Goal: Information Seeking & Learning: Learn about a topic

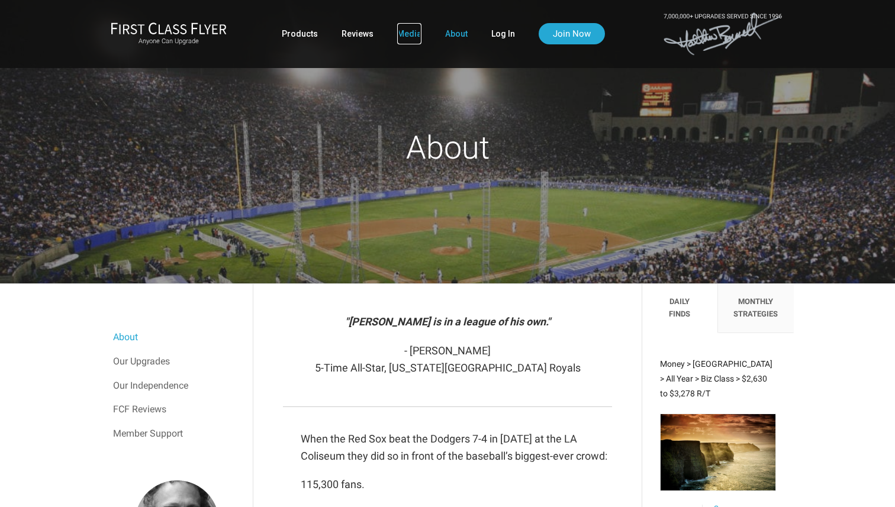
click at [400, 32] on link "Media" at bounding box center [409, 33] width 24 height 21
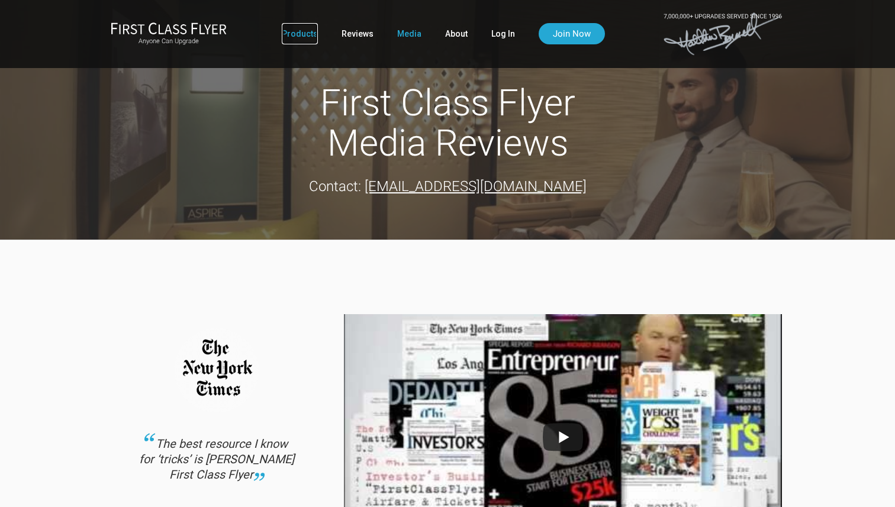
click at [298, 35] on link "Products" at bounding box center [300, 33] width 36 height 21
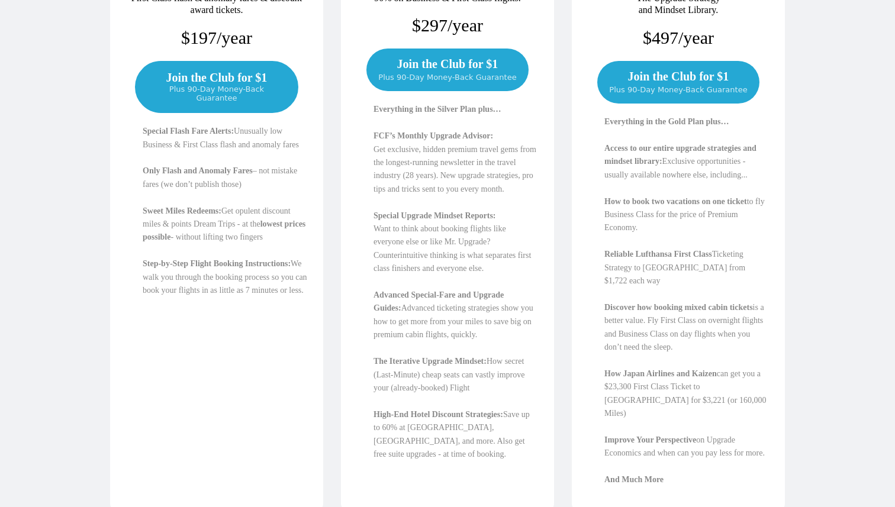
scroll to position [344, 0]
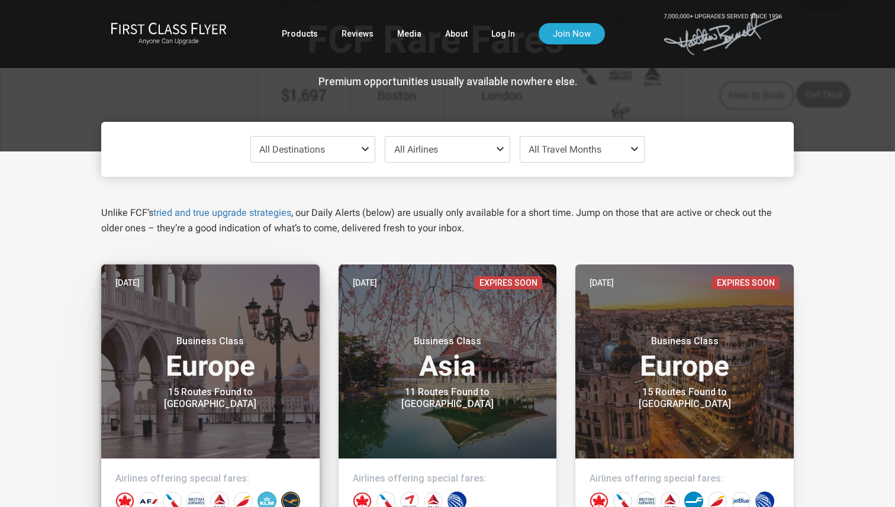
scroll to position [41, 0]
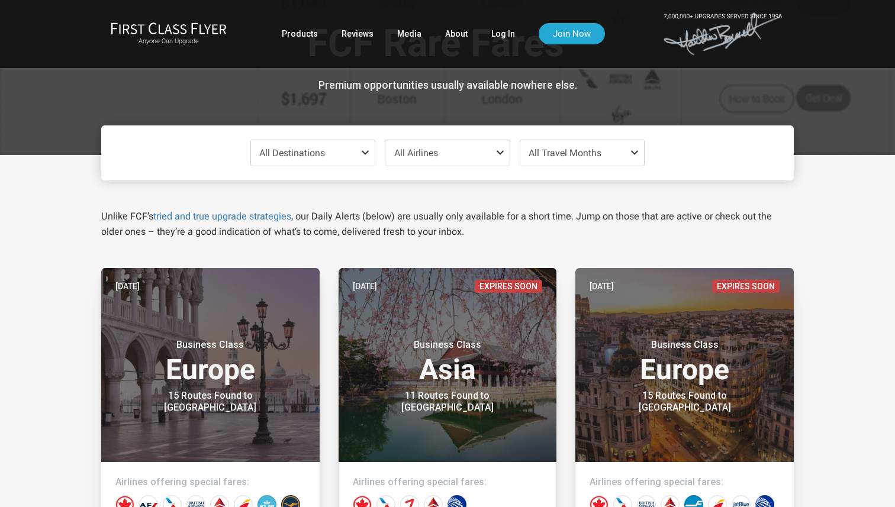
click at [417, 159] on span "All Airlines" at bounding box center [447, 152] width 124 height 25
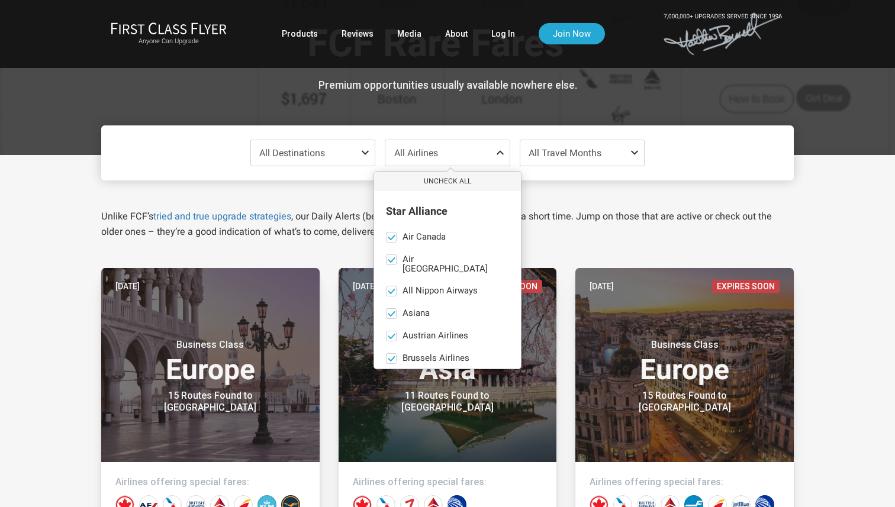
click at [357, 162] on span "All Destinations" at bounding box center [313, 152] width 124 height 25
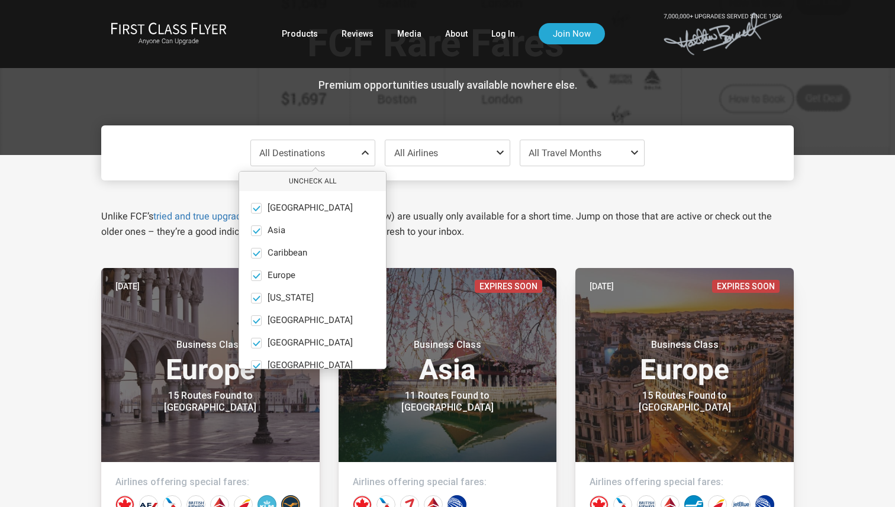
click at [357, 162] on span "All Destinations" at bounding box center [313, 152] width 124 height 25
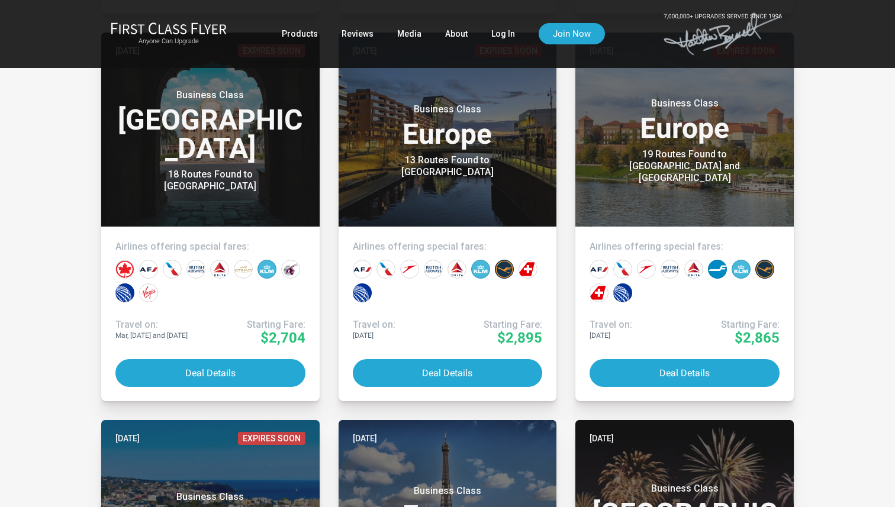
scroll to position [2168, 0]
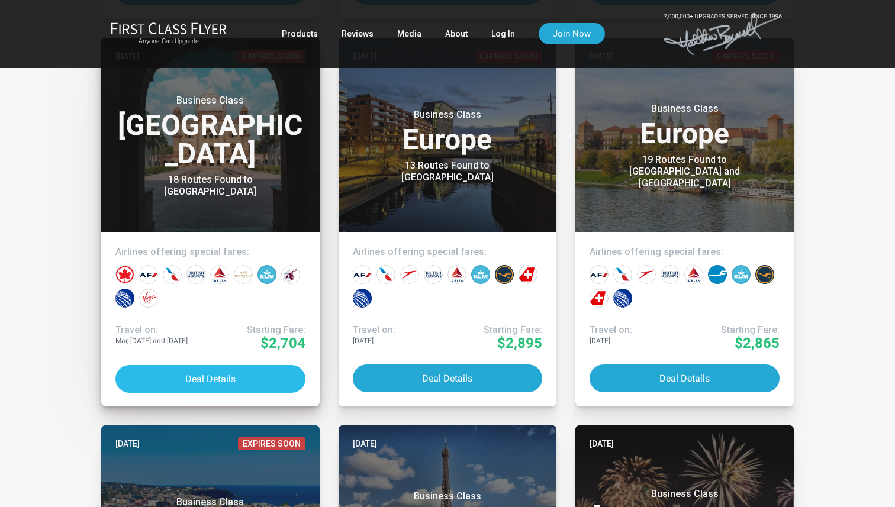
click at [255, 375] on button "Deal Details" at bounding box center [210, 379] width 190 height 28
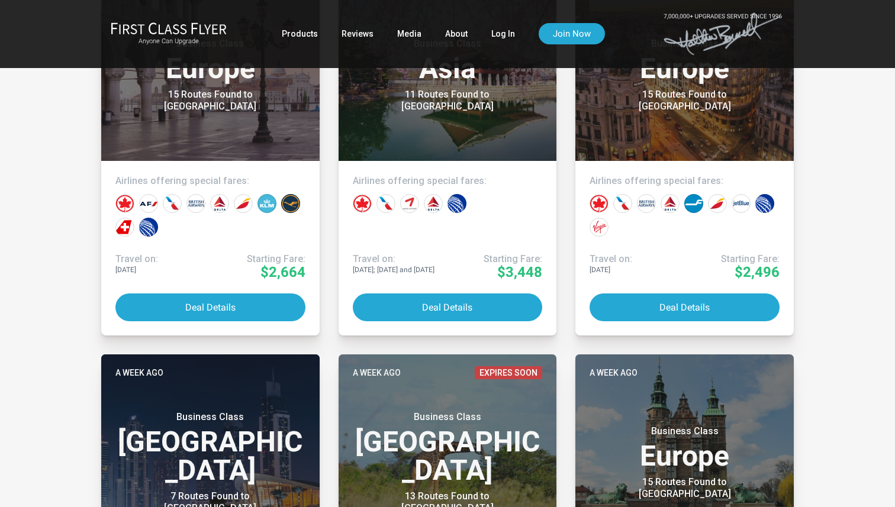
scroll to position [338, 0]
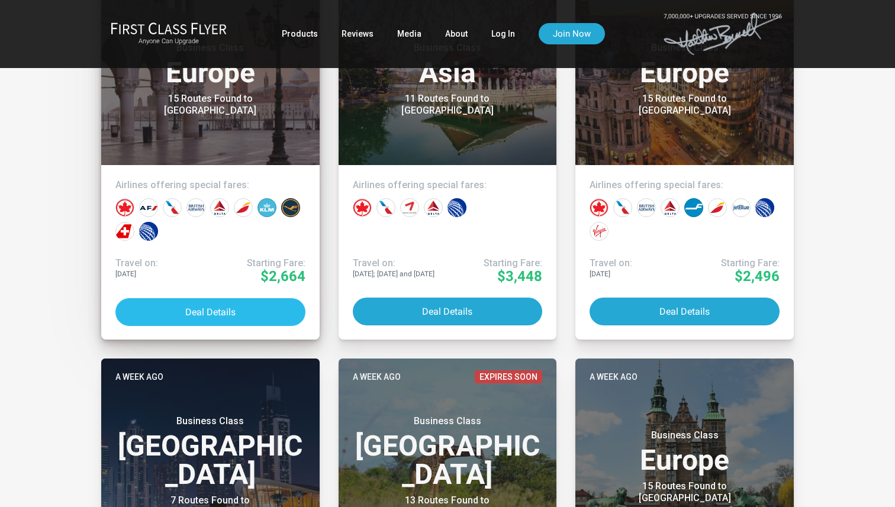
click at [256, 307] on button "Deal Details" at bounding box center [210, 312] width 190 height 28
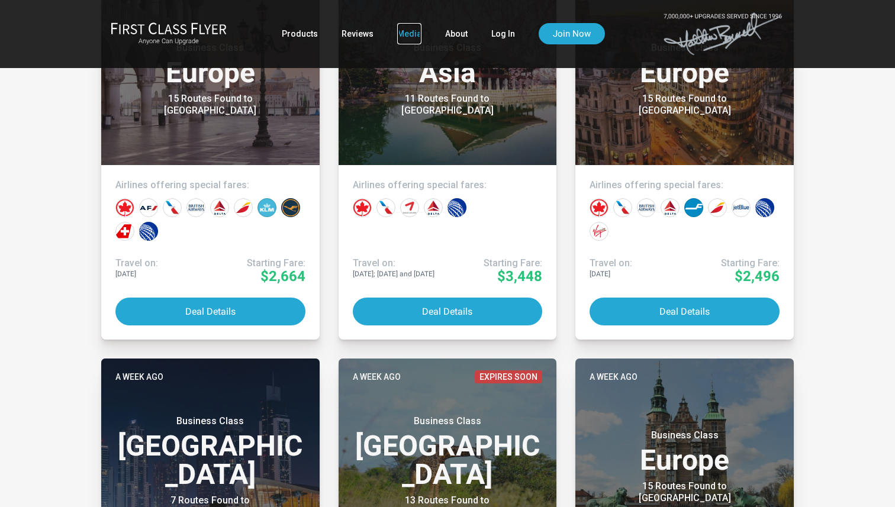
click at [404, 31] on link "Media" at bounding box center [409, 33] width 24 height 21
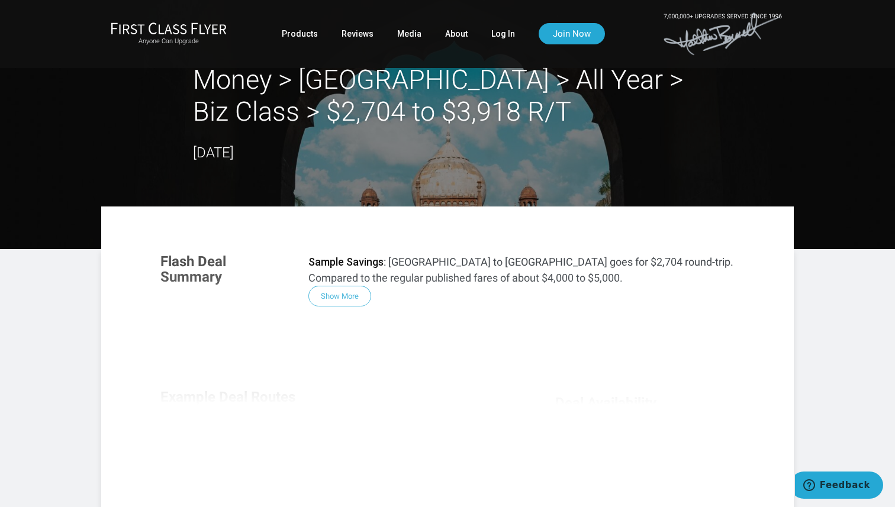
click at [359, 306] on div "Flash Deal Summary Sample Savings : Atlanta to New Delhi goes for $2,704 round-…" at bounding box center [448, 403] width 598 height 323
click at [351, 295] on div "Flash Deal Summary Sample Savings : Atlanta to New Delhi goes for $2,704 round-…" at bounding box center [448, 403] width 598 height 323
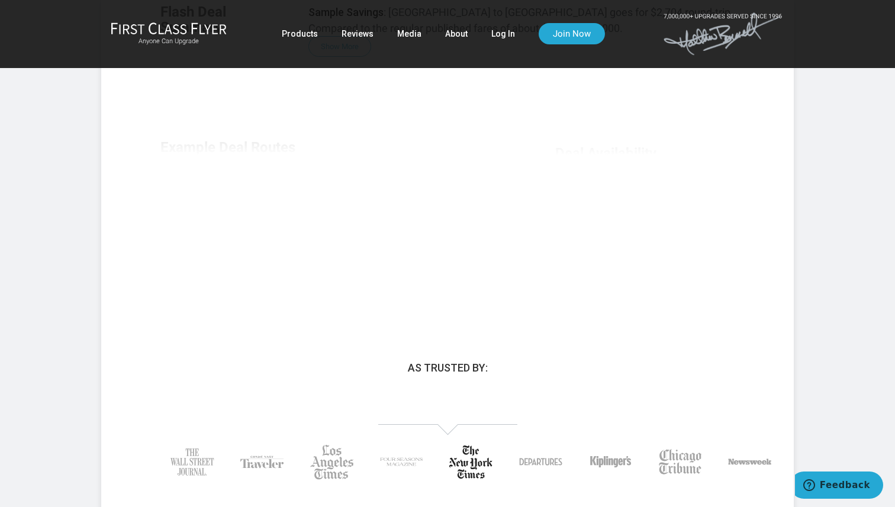
scroll to position [491, 0]
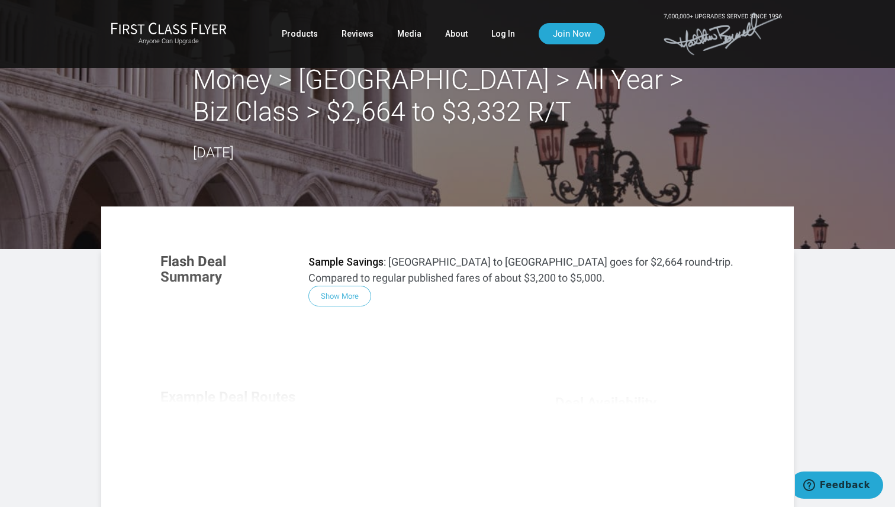
click at [329, 300] on div "Flash Deal Summary Sample Savings : [GEOGRAPHIC_DATA] to [GEOGRAPHIC_DATA] goes…" at bounding box center [448, 403] width 598 height 323
click at [339, 296] on div "Flash Deal Summary Sample Savings : [GEOGRAPHIC_DATA] to [GEOGRAPHIC_DATA] goes…" at bounding box center [448, 403] width 598 height 323
click at [200, 29] on img at bounding box center [169, 28] width 116 height 12
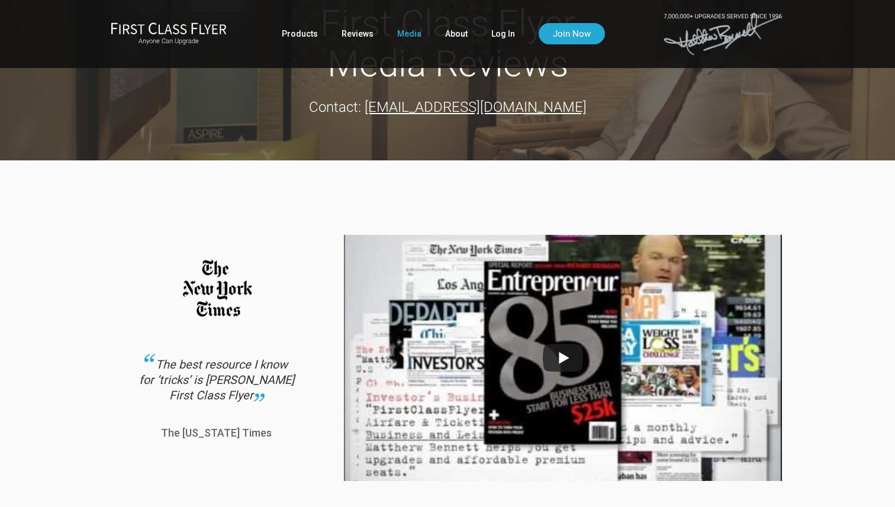
scroll to position [46, 0]
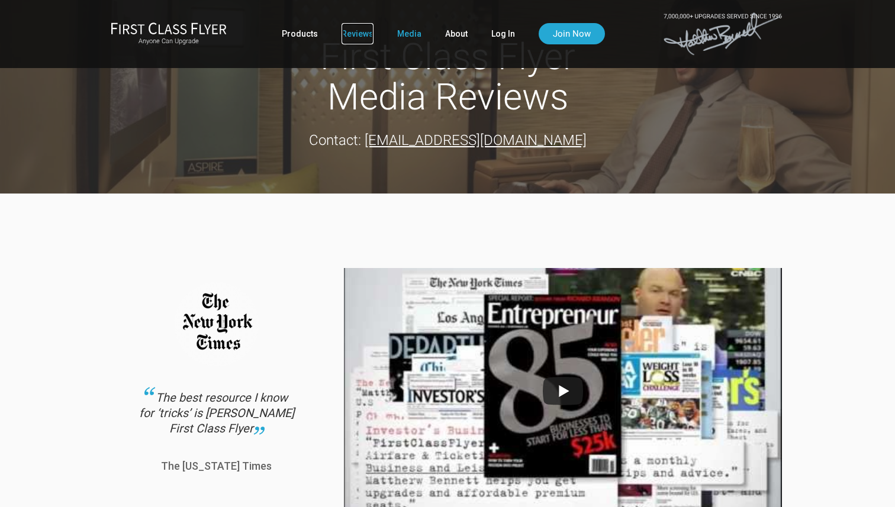
click at [356, 35] on link "Reviews" at bounding box center [358, 33] width 32 height 21
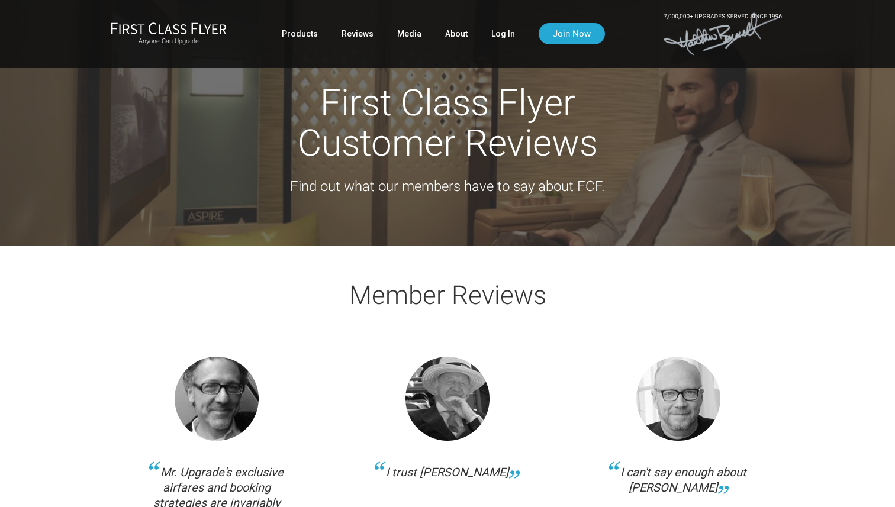
click at [327, 35] on ul "Products Reviews Media About Log In Join Now" at bounding box center [443, 33] width 323 height 21
click at [308, 30] on link "Products" at bounding box center [300, 33] width 36 height 21
click at [432, 38] on ul "Products Reviews Media About Log In Join Now" at bounding box center [443, 33] width 323 height 21
click at [461, 29] on link "About" at bounding box center [456, 33] width 23 height 21
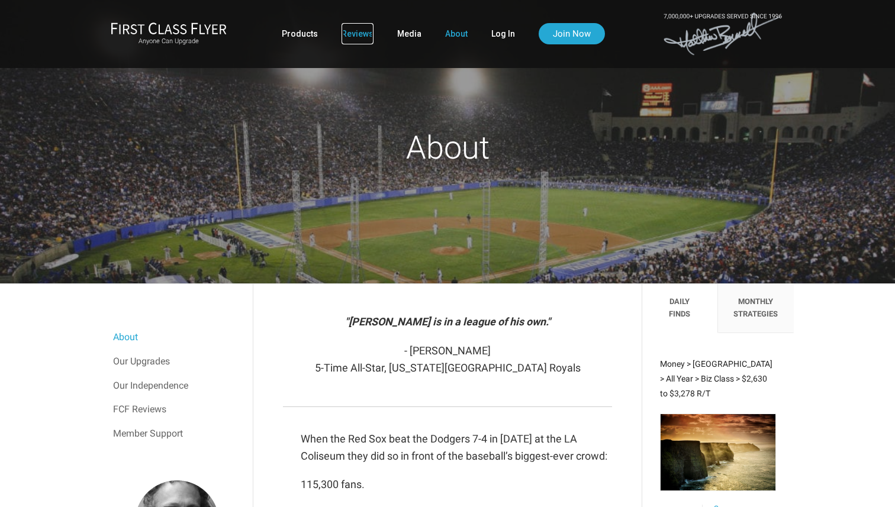
click at [359, 36] on link "Reviews" at bounding box center [358, 33] width 32 height 21
